Goal: Find specific page/section: Find specific page/section

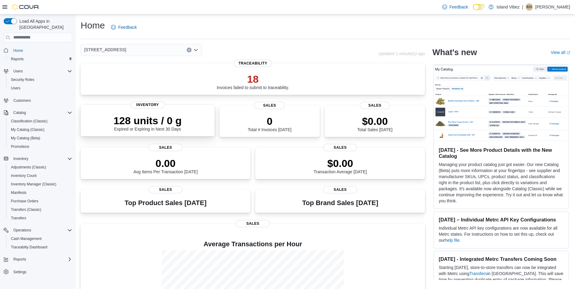
click at [154, 121] on p "128 units / 0 g" at bounding box center [147, 121] width 68 height 12
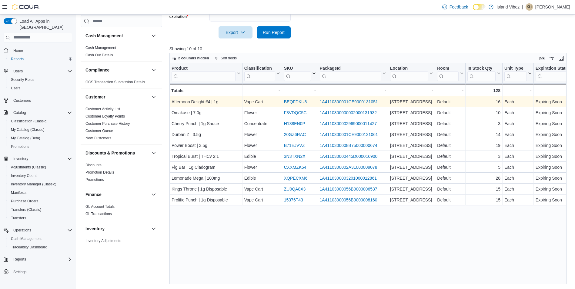
click at [303, 101] on link "BEQFDKU8" at bounding box center [295, 101] width 23 height 5
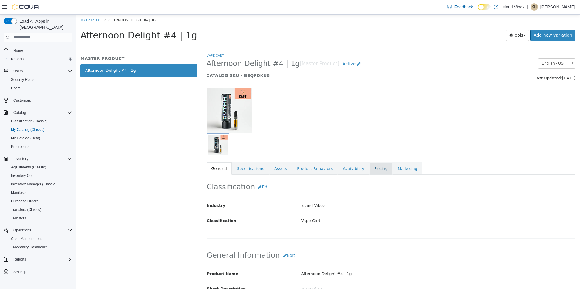
click at [369, 173] on link "Pricing" at bounding box center [380, 168] width 23 height 13
